Goal: Task Accomplishment & Management: Manage account settings

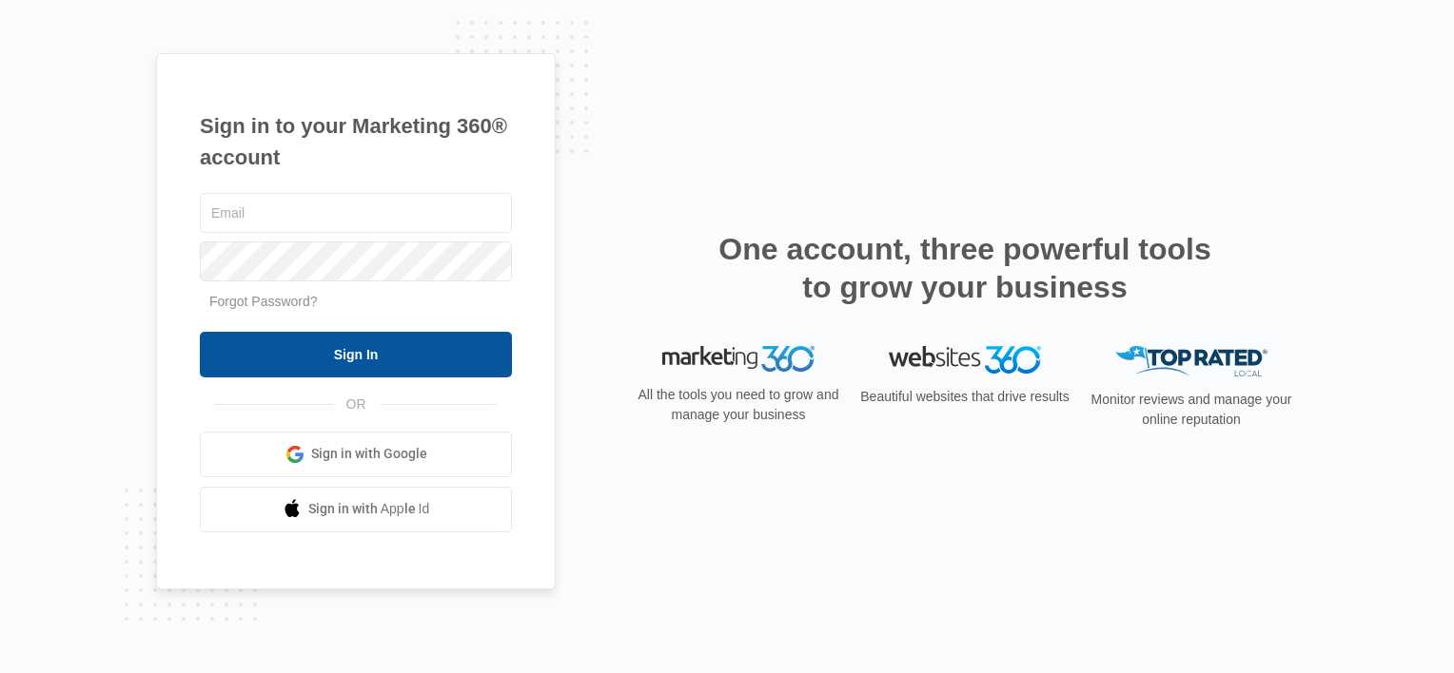
type input "[PERSON_NAME][EMAIL_ADDRESS][DOMAIN_NAME]"
click at [374, 354] on input "Sign In" at bounding box center [356, 355] width 312 height 46
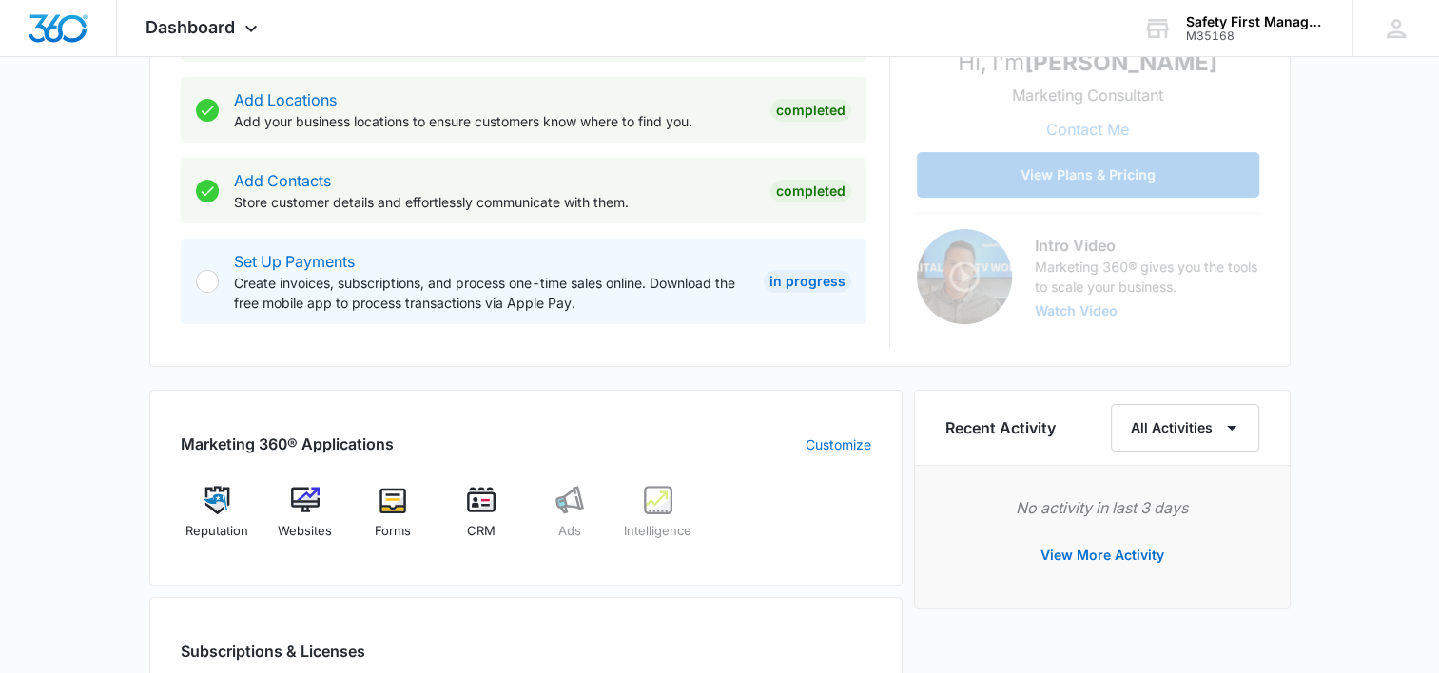
scroll to position [666, 0]
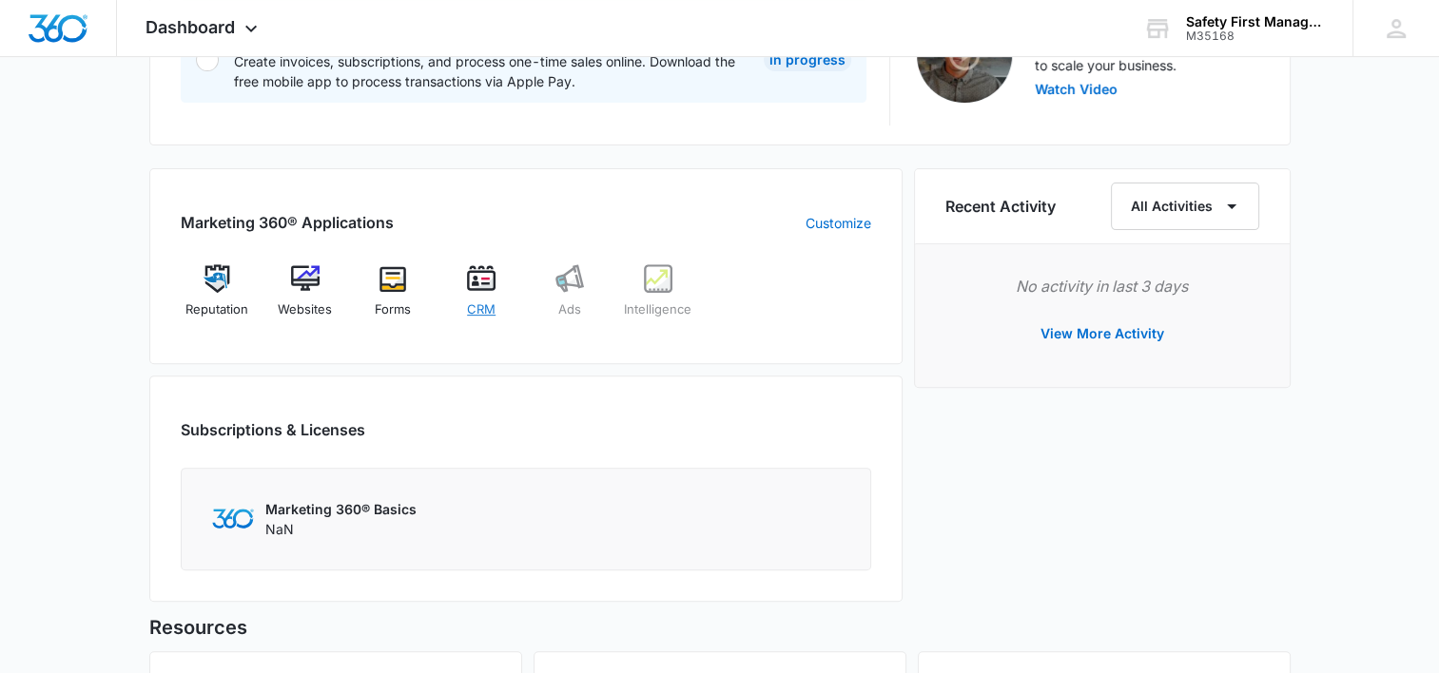
click at [494, 282] on img at bounding box center [481, 278] width 29 height 29
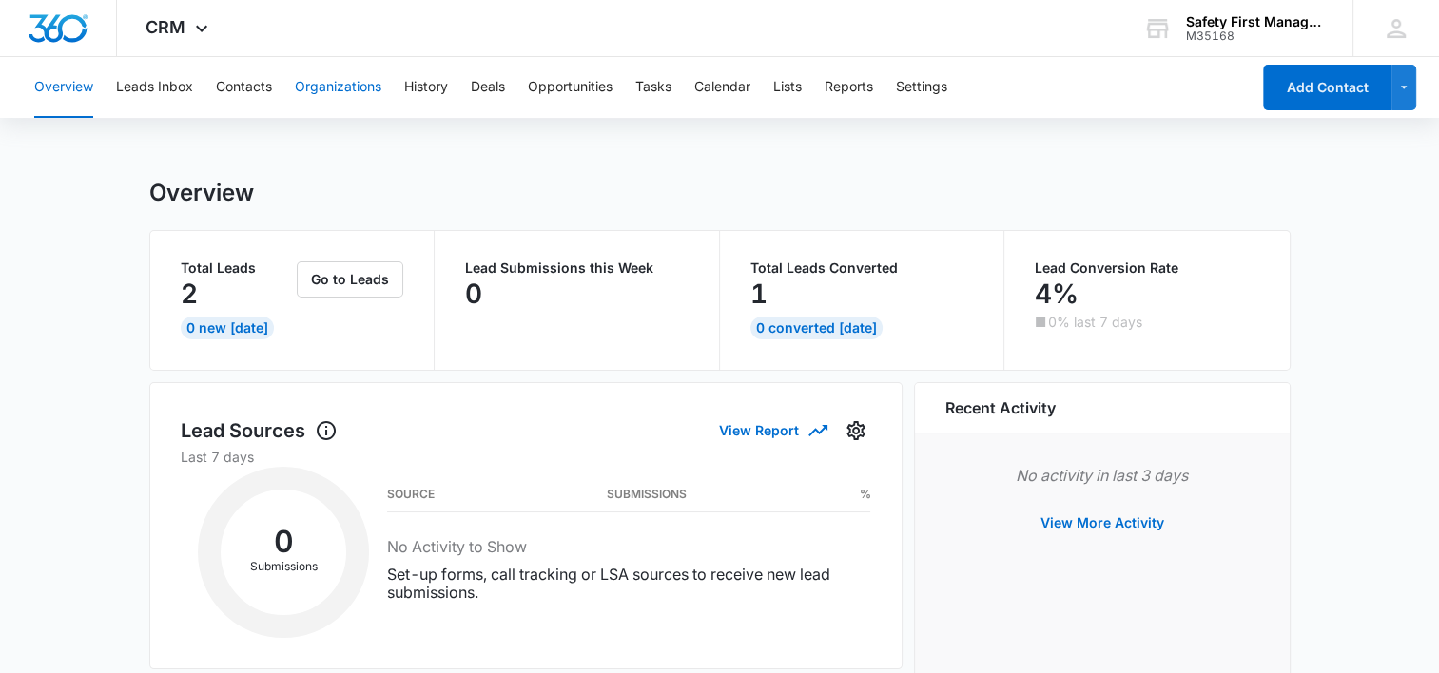
click at [350, 86] on button "Organizations" at bounding box center [338, 87] width 87 height 61
